Goal: Find specific page/section: Find specific page/section

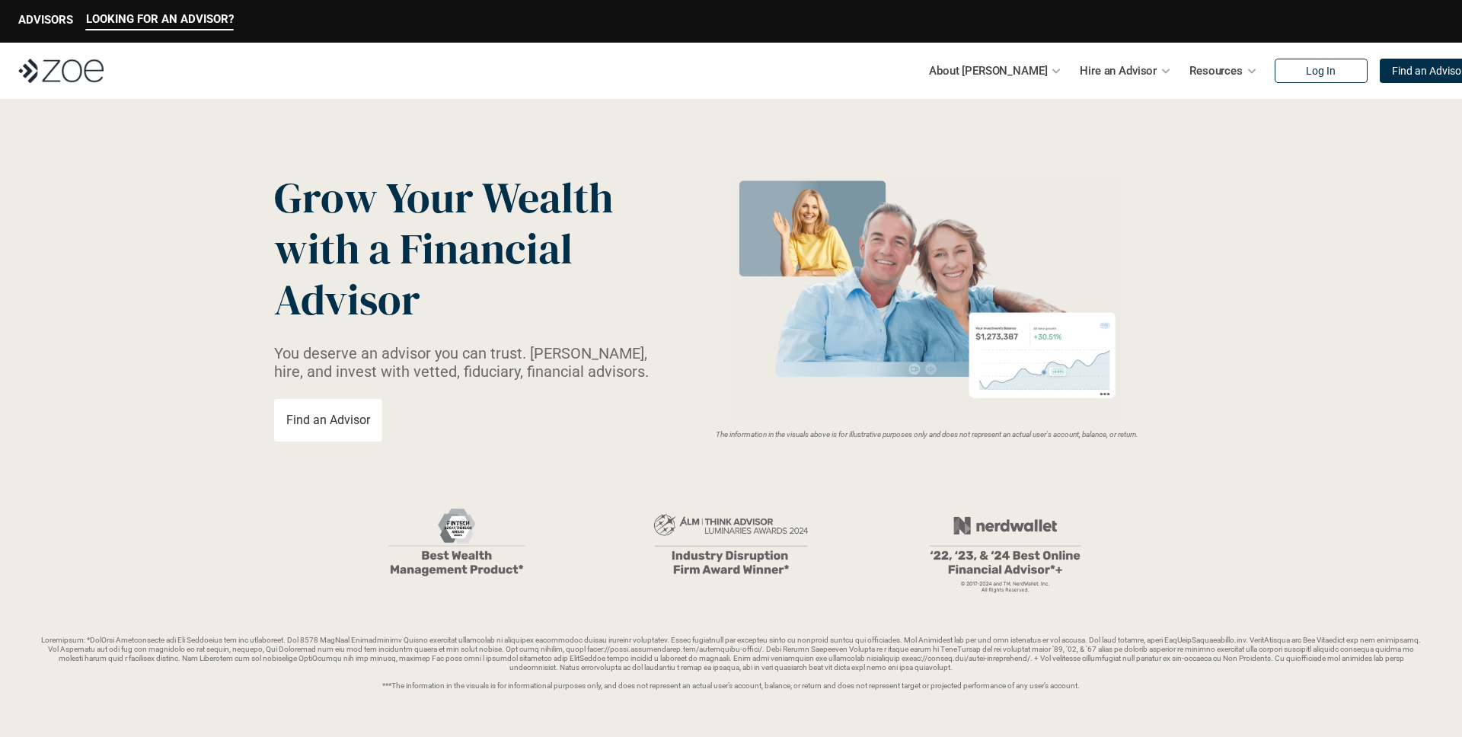
click at [676, 29] on div "LOOKING FOR AN ADVISOR? ADVISORS" at bounding box center [731, 21] width 1462 height 43
click at [372, 420] on link "Find an Advisor" at bounding box center [328, 420] width 108 height 43
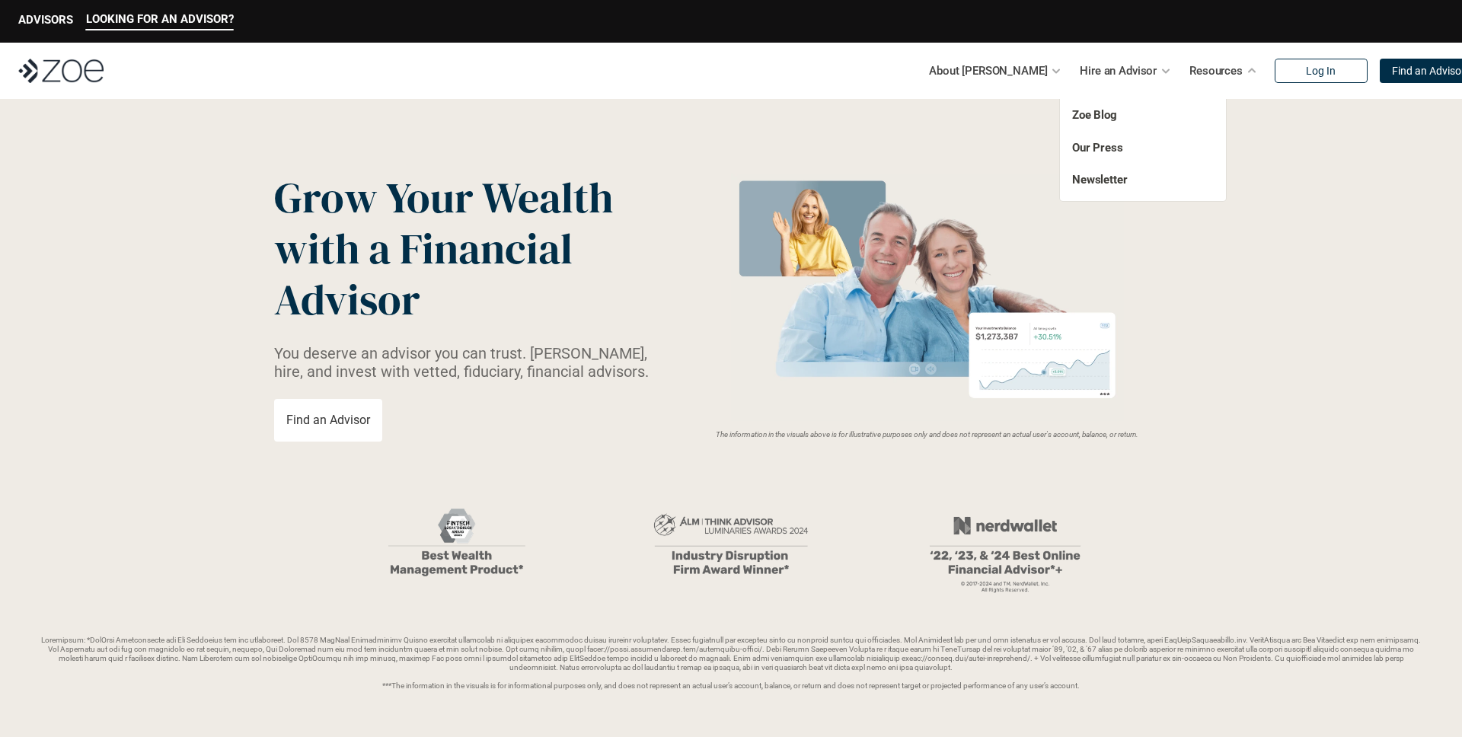
click at [1191, 72] on p "Resources" at bounding box center [1216, 70] width 53 height 23
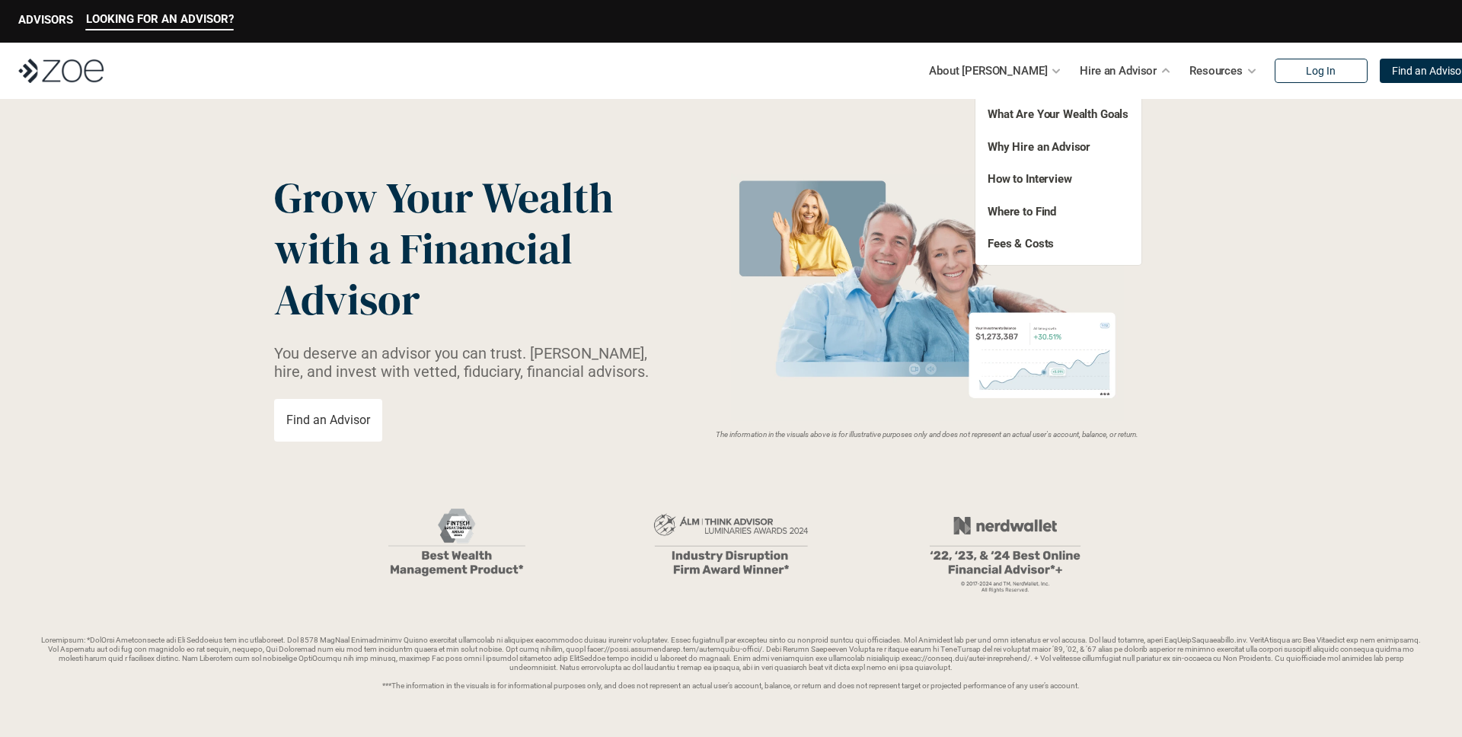
click at [1080, 78] on p "Hire an Advisor" at bounding box center [1118, 70] width 77 height 23
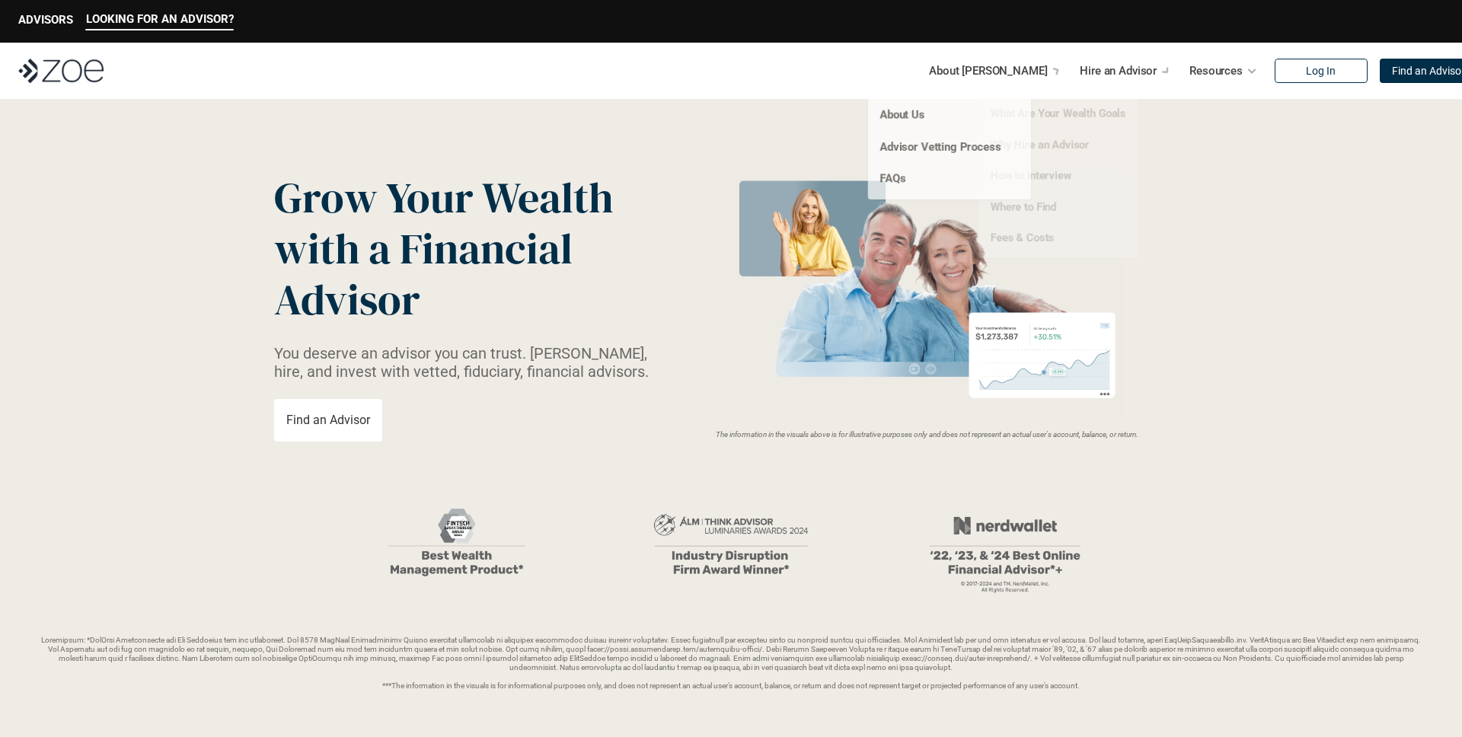
click at [991, 74] on p "About [PERSON_NAME]" at bounding box center [988, 70] width 118 height 23
